Goal: Check status: Check status

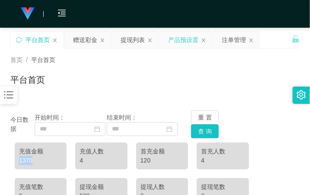
click at [176, 40] on div "产品预设置" at bounding box center [183, 40] width 30 height 16
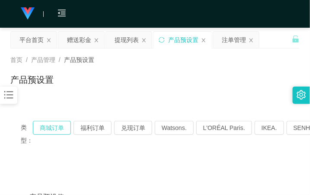
click at [62, 127] on button "商城订单" at bounding box center [52, 128] width 38 height 14
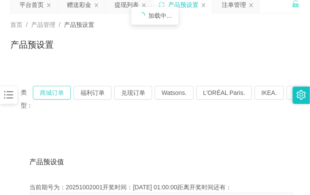
scroll to position [54, 0]
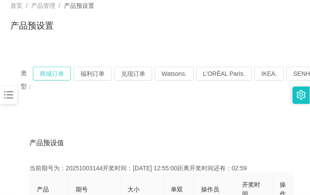
click at [55, 77] on button "商城订单" at bounding box center [52, 74] width 38 height 14
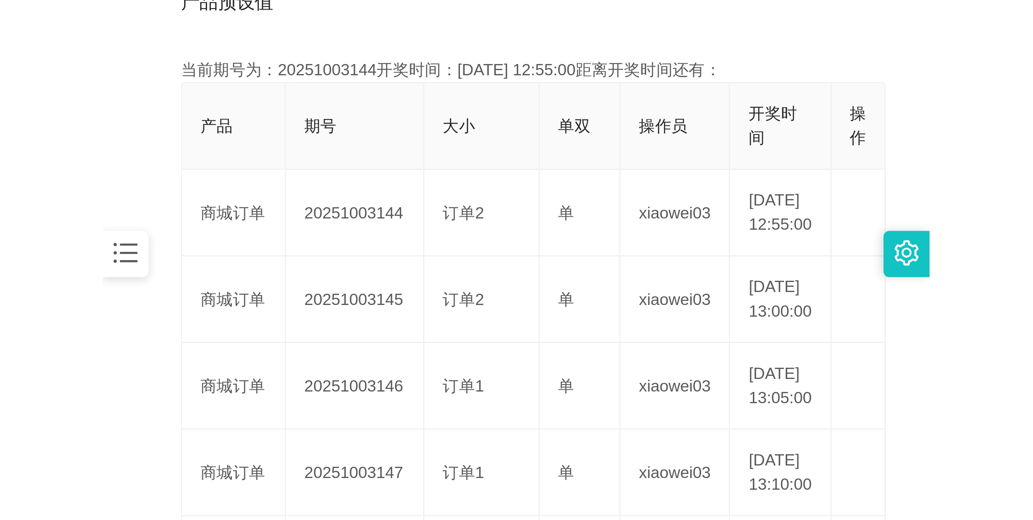
scroll to position [216, 0]
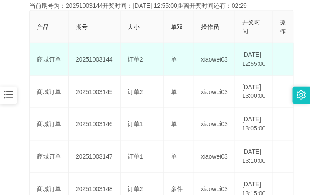
click at [98, 64] on td "20251003144" at bounding box center [95, 59] width 52 height 32
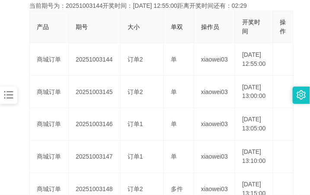
copy td "20251003144"
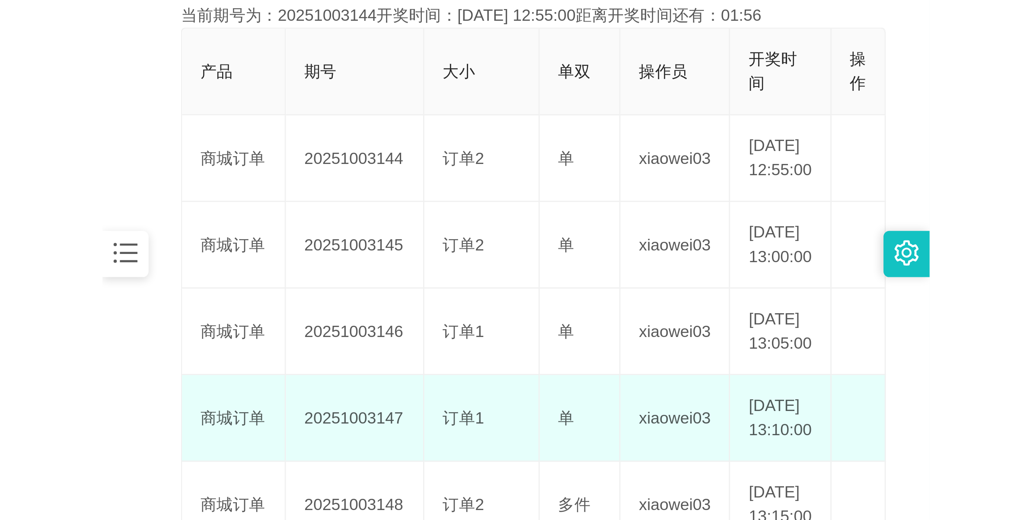
scroll to position [31, 0]
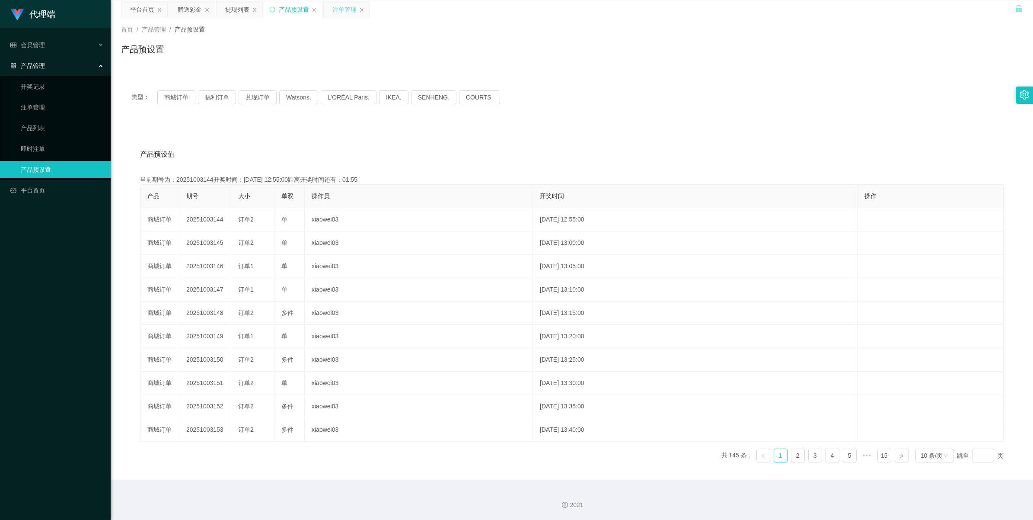
click at [310, 12] on div "注单管理" at bounding box center [345, 9] width 24 height 16
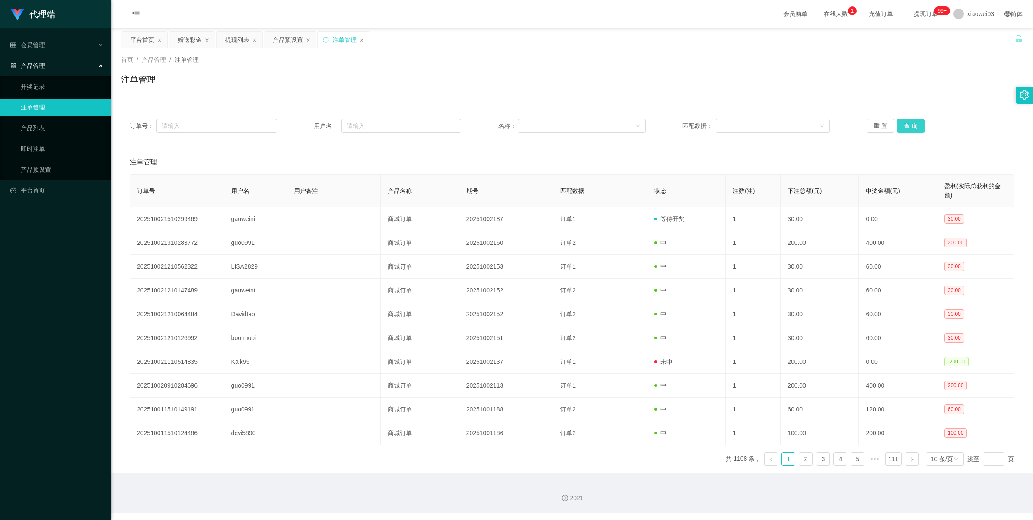
click at [310, 124] on button "查 询" at bounding box center [911, 126] width 28 height 14
click at [310, 126] on button "查 询" at bounding box center [911, 126] width 28 height 14
click at [310, 126] on button "查 询" at bounding box center [915, 126] width 37 height 14
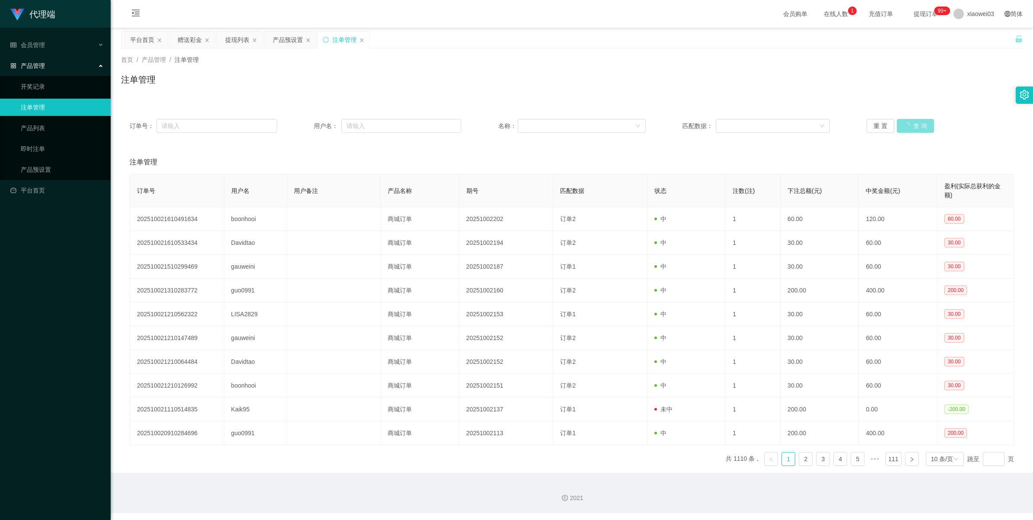
click at [310, 126] on button "查 询" at bounding box center [915, 126] width 37 height 14
click at [310, 126] on div "重 置 查 询" at bounding box center [940, 126] width 147 height 14
click at [310, 126] on button "查 询" at bounding box center [915, 126] width 37 height 14
click at [310, 126] on div "重 置 查 询" at bounding box center [940, 126] width 147 height 14
click at [310, 126] on button "查 询" at bounding box center [915, 126] width 37 height 14
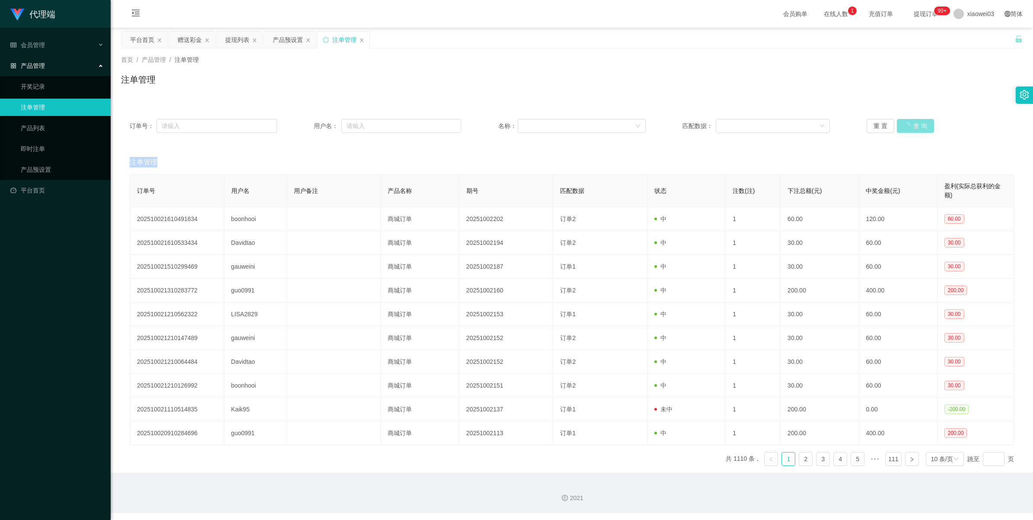
click at [310, 126] on div "重 置 查 询" at bounding box center [940, 126] width 147 height 14
click at [310, 126] on button "查 询" at bounding box center [915, 126] width 37 height 14
click at [310, 126] on div "重 置 查 询" at bounding box center [940, 126] width 147 height 14
click at [310, 126] on button "重 置" at bounding box center [881, 126] width 28 height 14
click at [310, 131] on button "查 询" at bounding box center [911, 126] width 28 height 14
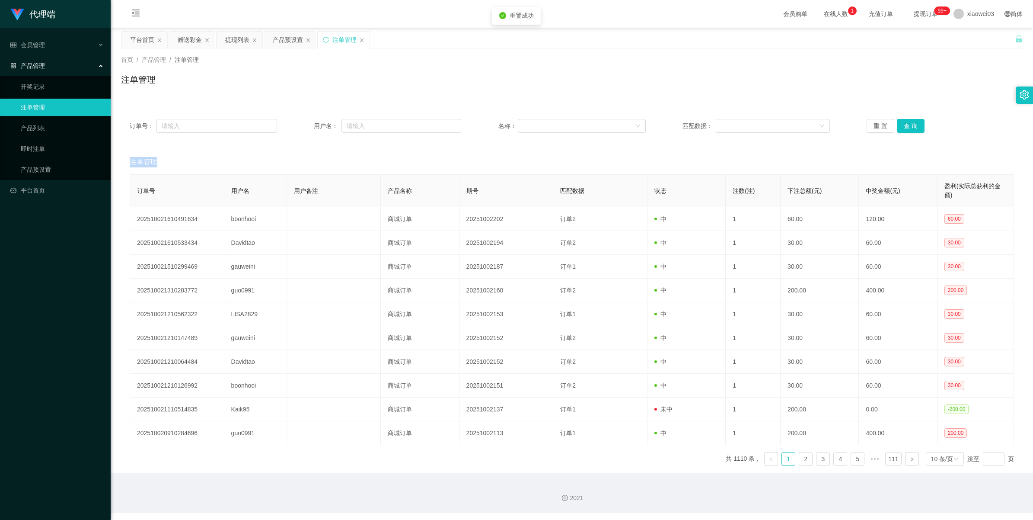
click at [310, 150] on div "注单管理" at bounding box center [572, 162] width 885 height 24
click at [310, 126] on button "重 置" at bounding box center [881, 126] width 28 height 14
click at [310, 128] on button "查 询" at bounding box center [911, 126] width 28 height 14
click at [310, 126] on button "查 询" at bounding box center [911, 126] width 28 height 14
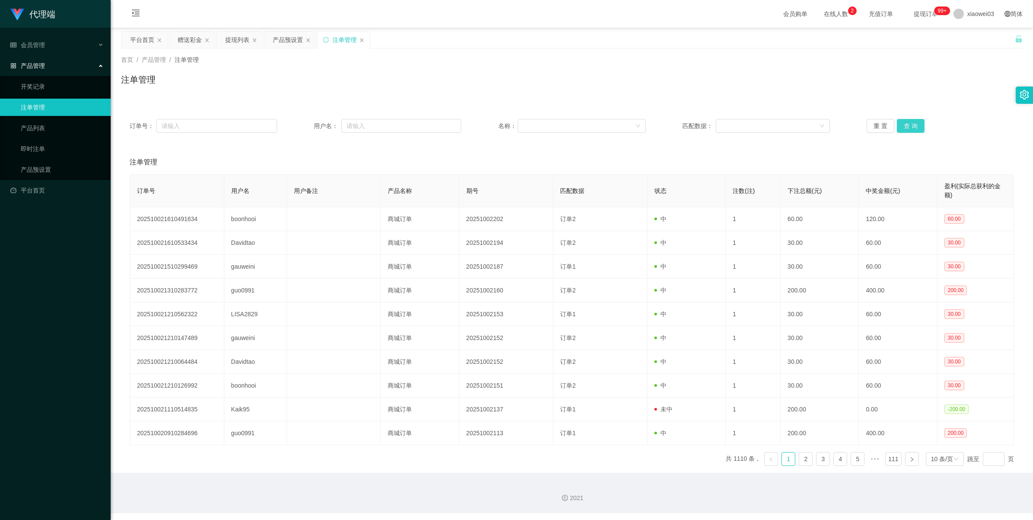
click at [310, 125] on button "查 询" at bounding box center [911, 126] width 28 height 14
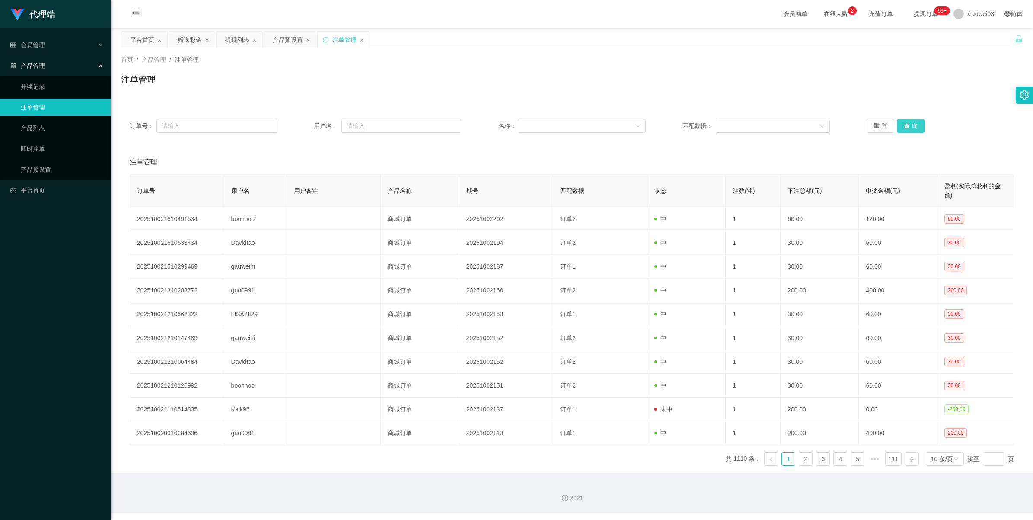
click at [310, 125] on button "查 询" at bounding box center [911, 126] width 28 height 14
click at [310, 122] on button "查 询" at bounding box center [911, 126] width 28 height 14
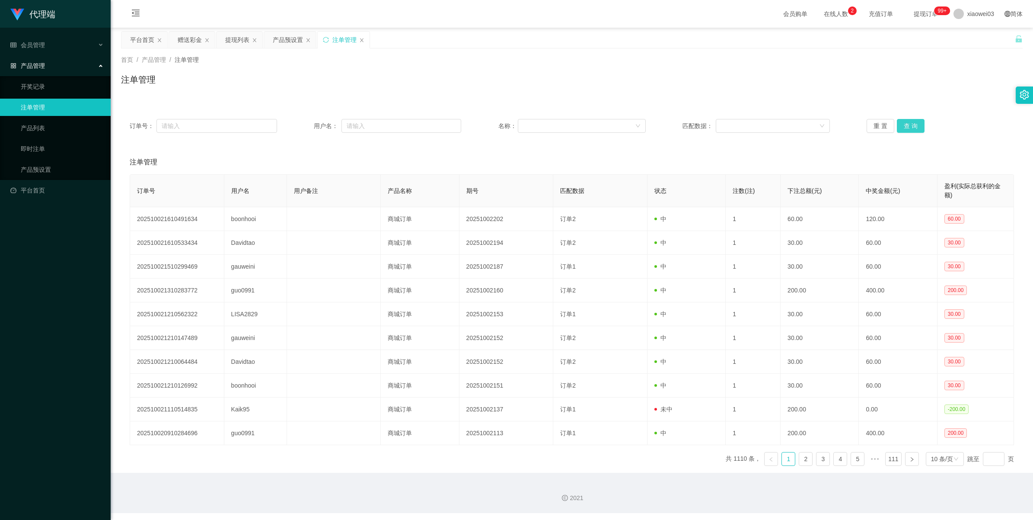
click at [310, 126] on button "查 询" at bounding box center [911, 126] width 28 height 14
click at [310, 125] on button "查 询" at bounding box center [911, 126] width 28 height 14
click at [310, 120] on button "查 询" at bounding box center [911, 126] width 28 height 14
click at [310, 128] on button "查 询" at bounding box center [911, 126] width 28 height 14
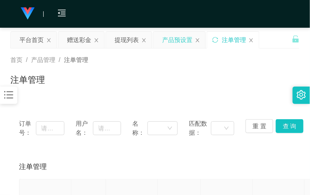
click at [176, 40] on div "产品预设置" at bounding box center [177, 40] width 30 height 16
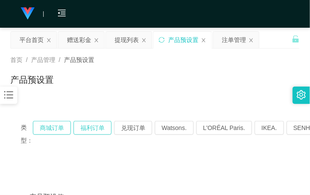
drag, startPoint x: 57, startPoint y: 129, endPoint x: 76, endPoint y: 125, distance: 19.3
click at [57, 129] on button "商城订单" at bounding box center [52, 128] width 38 height 14
click at [99, 126] on button "福利订单" at bounding box center [93, 128] width 38 height 14
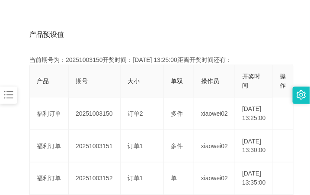
scroll to position [216, 0]
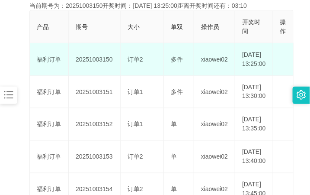
click at [102, 64] on td "20251003150" at bounding box center [95, 59] width 52 height 32
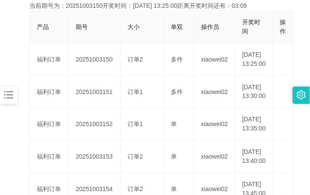
copy td "20251003150"
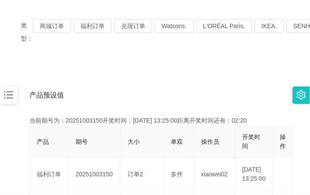
scroll to position [0, 0]
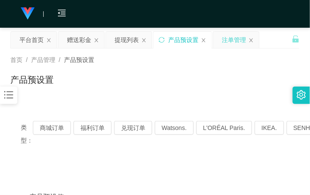
click at [230, 44] on div "注单管理" at bounding box center [234, 40] width 24 height 16
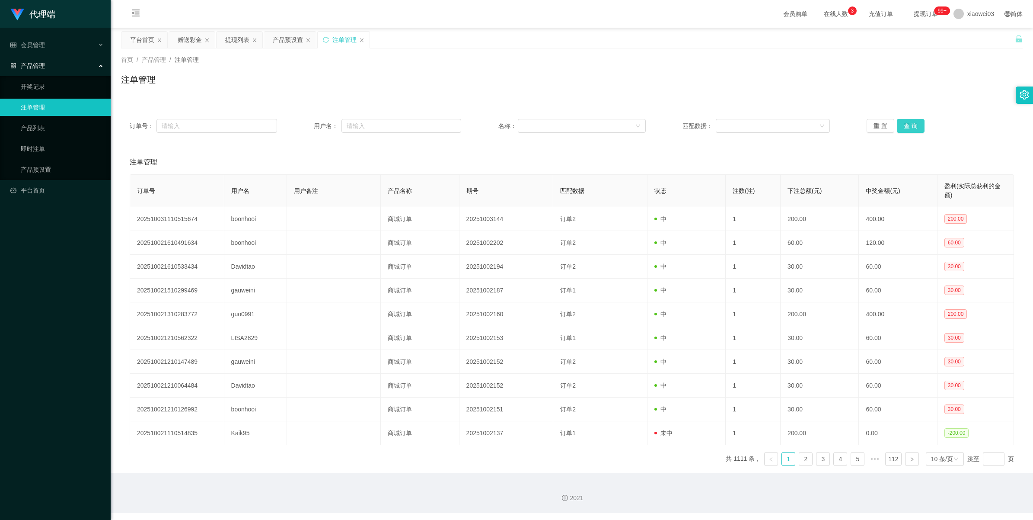
click at [310, 125] on button "查 询" at bounding box center [911, 126] width 28 height 14
click at [310, 127] on button "查 询" at bounding box center [911, 126] width 28 height 14
click at [310, 128] on button "查 询" at bounding box center [911, 126] width 28 height 14
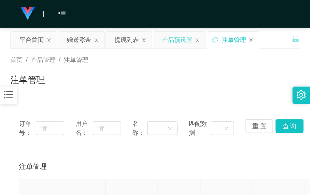
click at [175, 42] on div "产品预设置" at bounding box center [177, 40] width 30 height 16
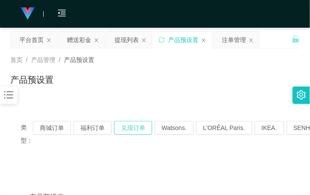
click at [135, 122] on button "兑现订单" at bounding box center [133, 128] width 38 height 14
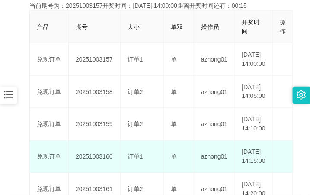
scroll to position [31, 0]
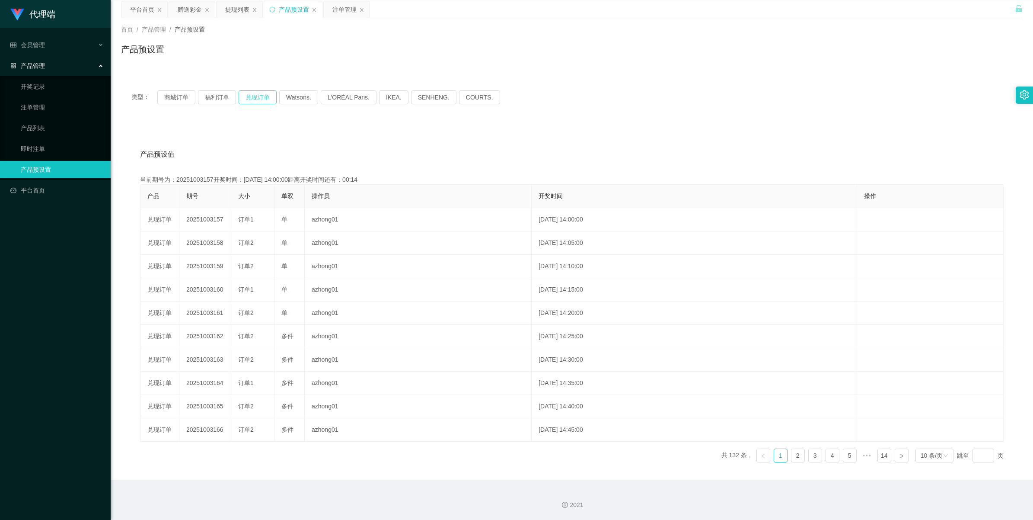
click at [252, 98] on button "兑现订单" at bounding box center [258, 97] width 38 height 14
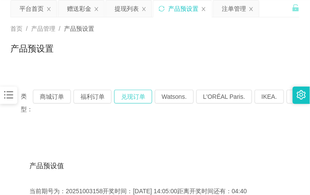
click at [135, 99] on button "兑现订单" at bounding box center [133, 97] width 38 height 14
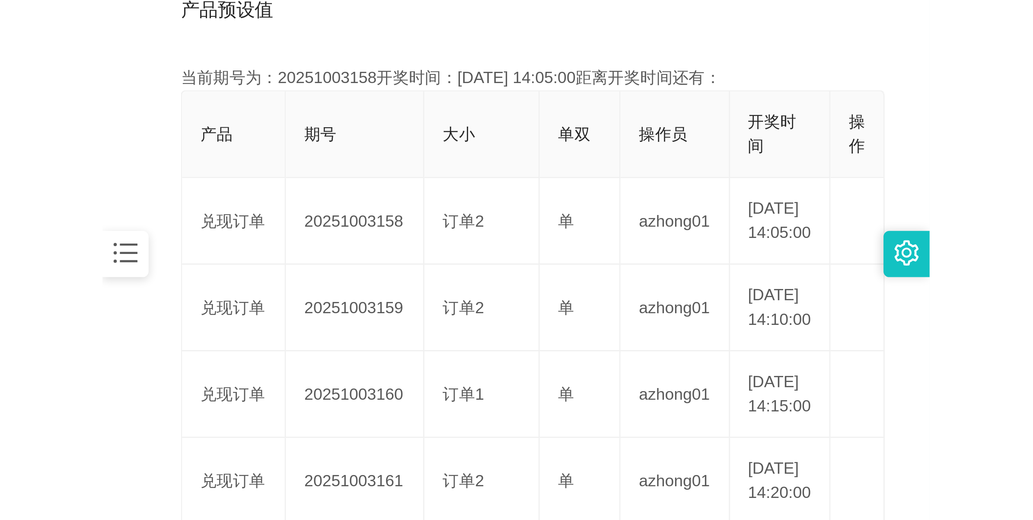
scroll to position [193, 0]
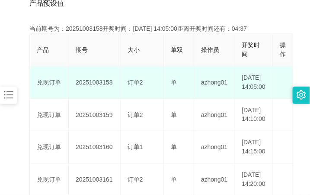
click at [93, 85] on td "20251003158" at bounding box center [95, 82] width 52 height 32
copy td "20251003158"
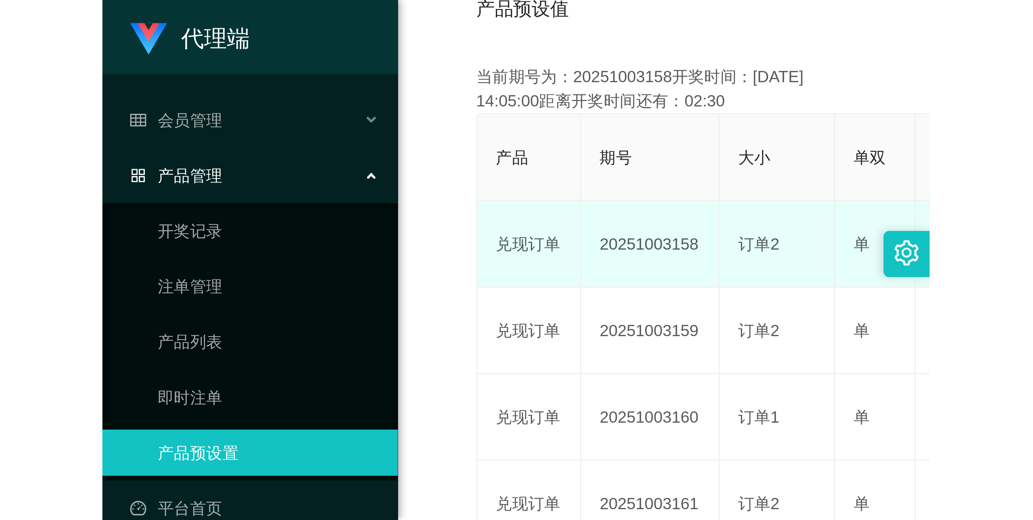
scroll to position [31, 0]
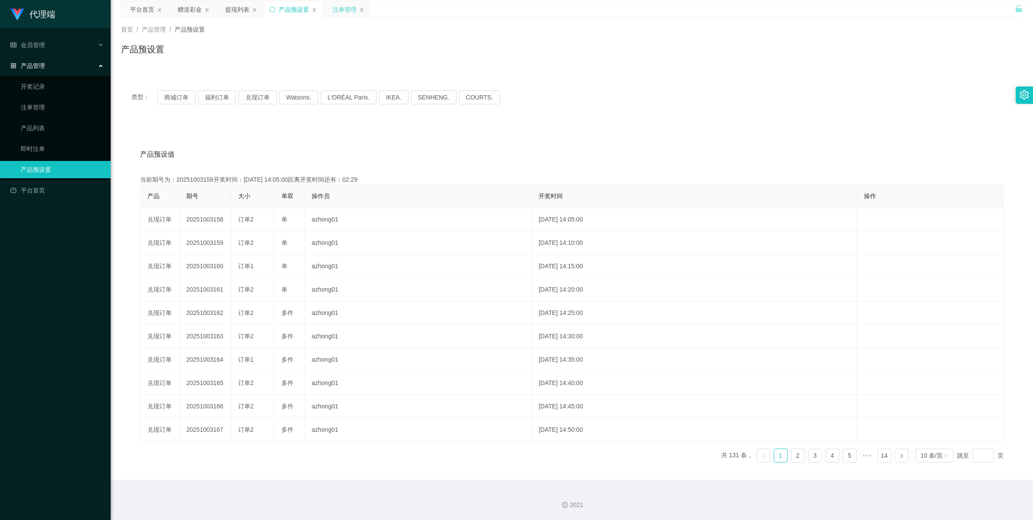
click at [310, 12] on div "注单管理" at bounding box center [345, 9] width 24 height 16
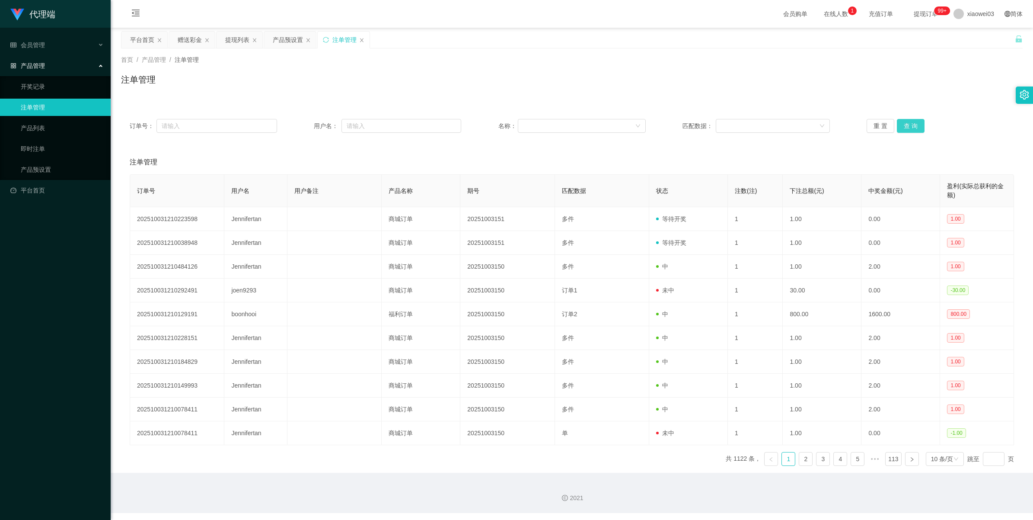
click at [310, 126] on button "查 询" at bounding box center [911, 126] width 28 height 14
click at [310, 130] on button "查 询" at bounding box center [911, 126] width 28 height 14
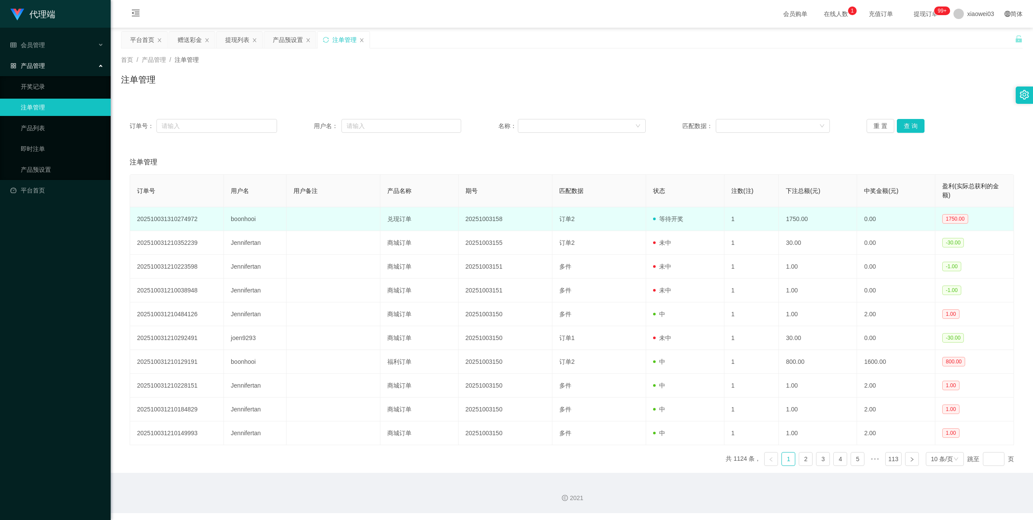
click at [310, 194] on td "20251003158" at bounding box center [506, 219] width 94 height 24
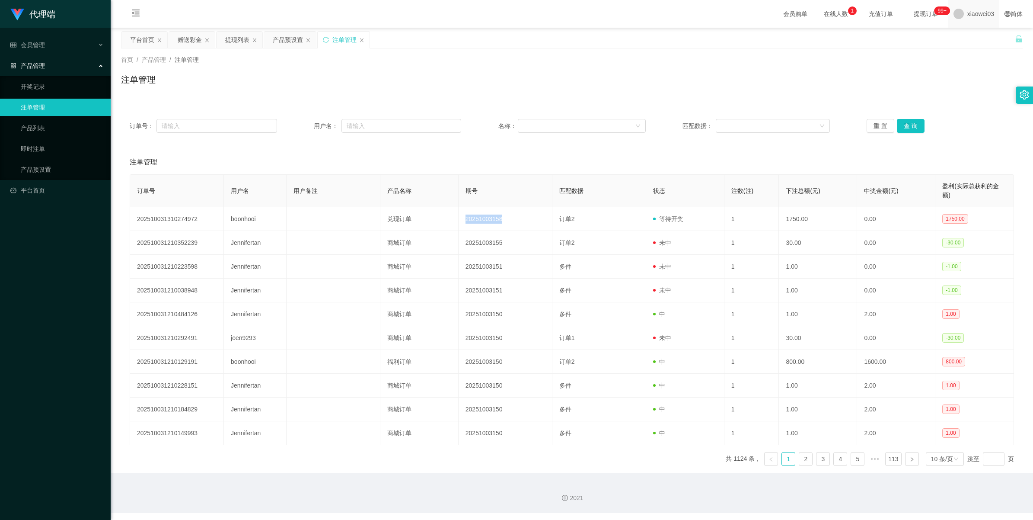
copy td "20251003158"
click at [310, 127] on button "查 询" at bounding box center [911, 126] width 28 height 14
click at [310, 124] on button "查 询" at bounding box center [911, 126] width 28 height 14
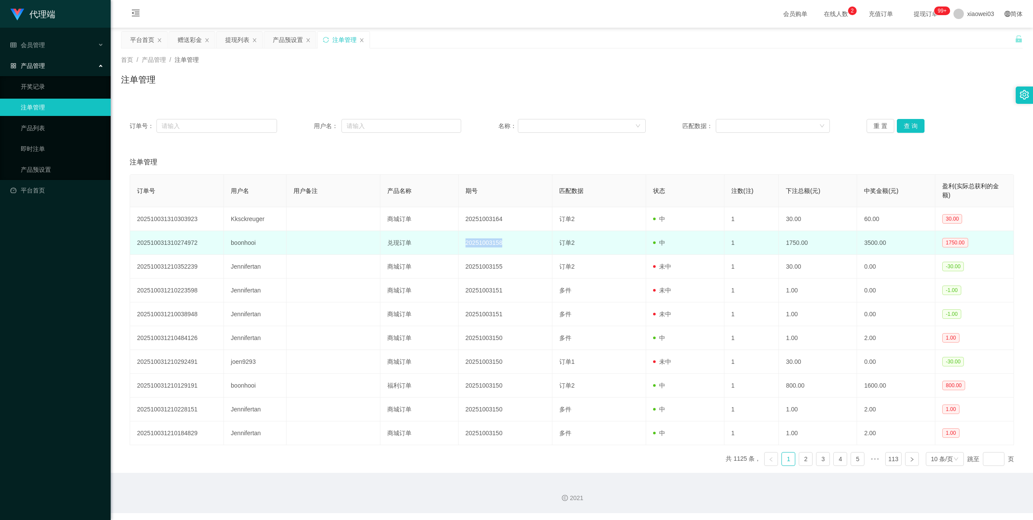
click at [310, 194] on td "20251003158" at bounding box center [506, 243] width 94 height 24
